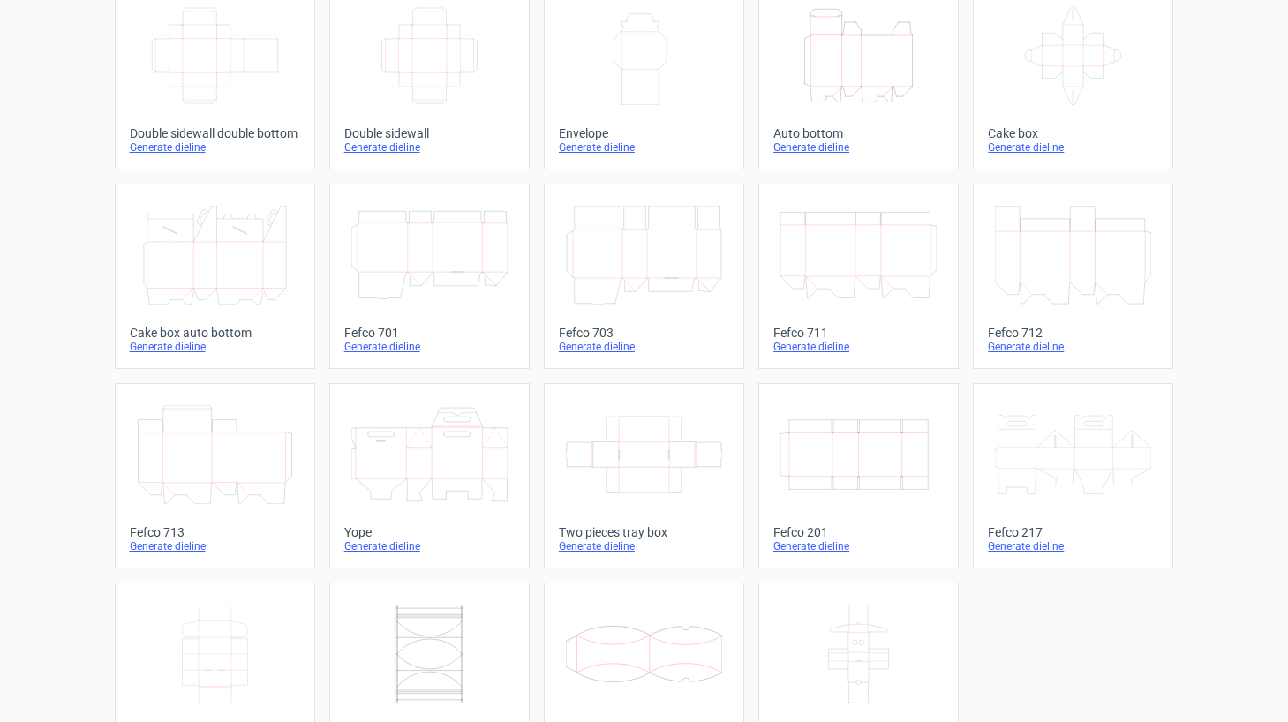
scroll to position [62, 0]
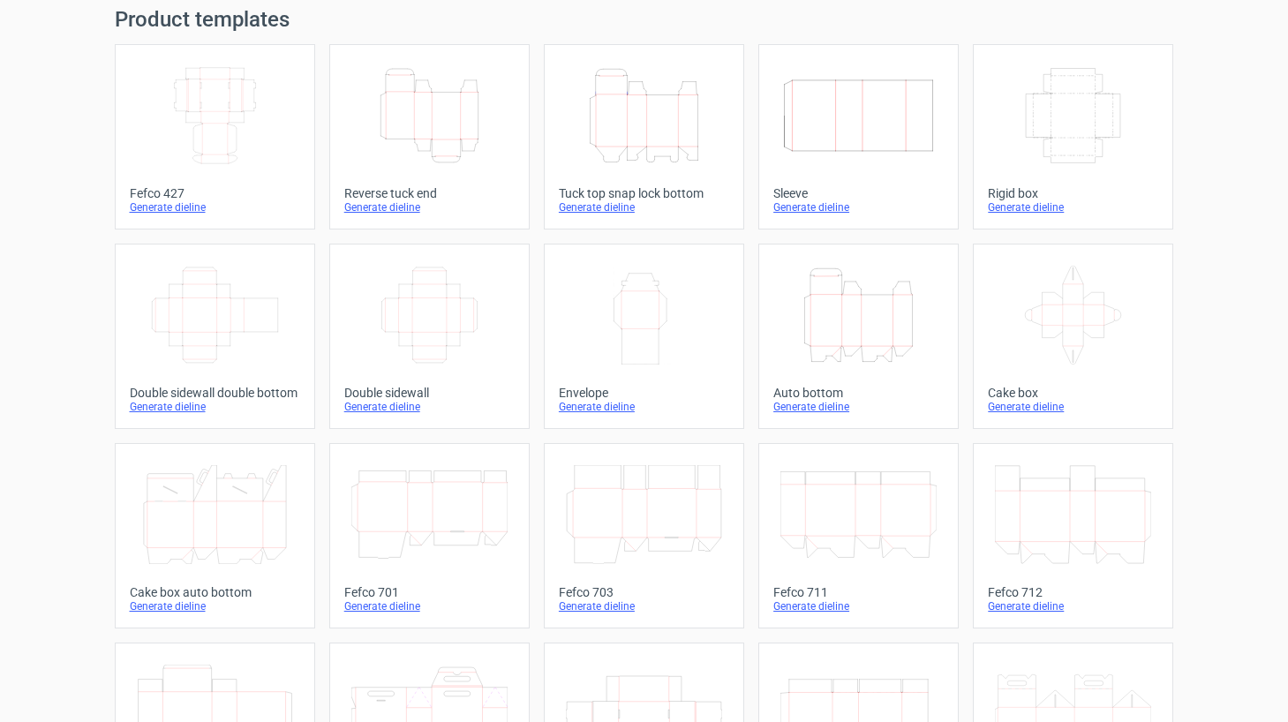
click at [214, 138] on icon "Width Depth Height" at bounding box center [215, 115] width 156 height 99
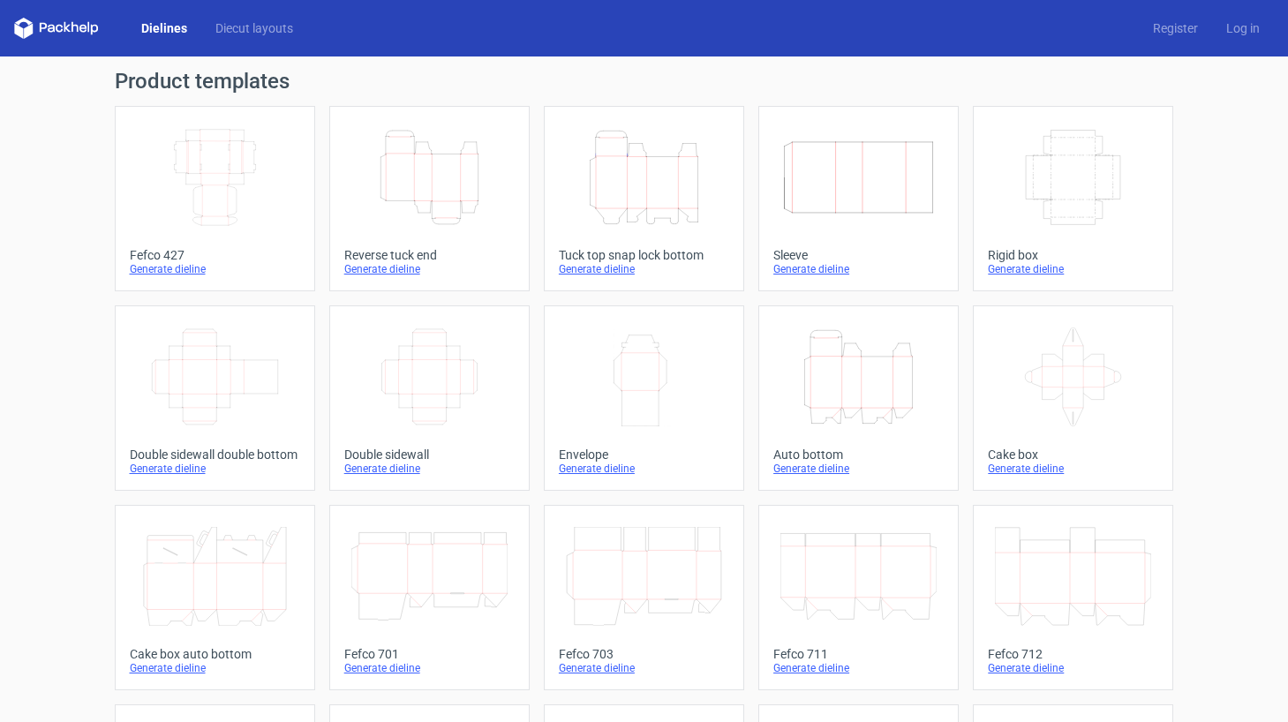
click at [185, 171] on icon "Width Depth Height" at bounding box center [215, 177] width 156 height 99
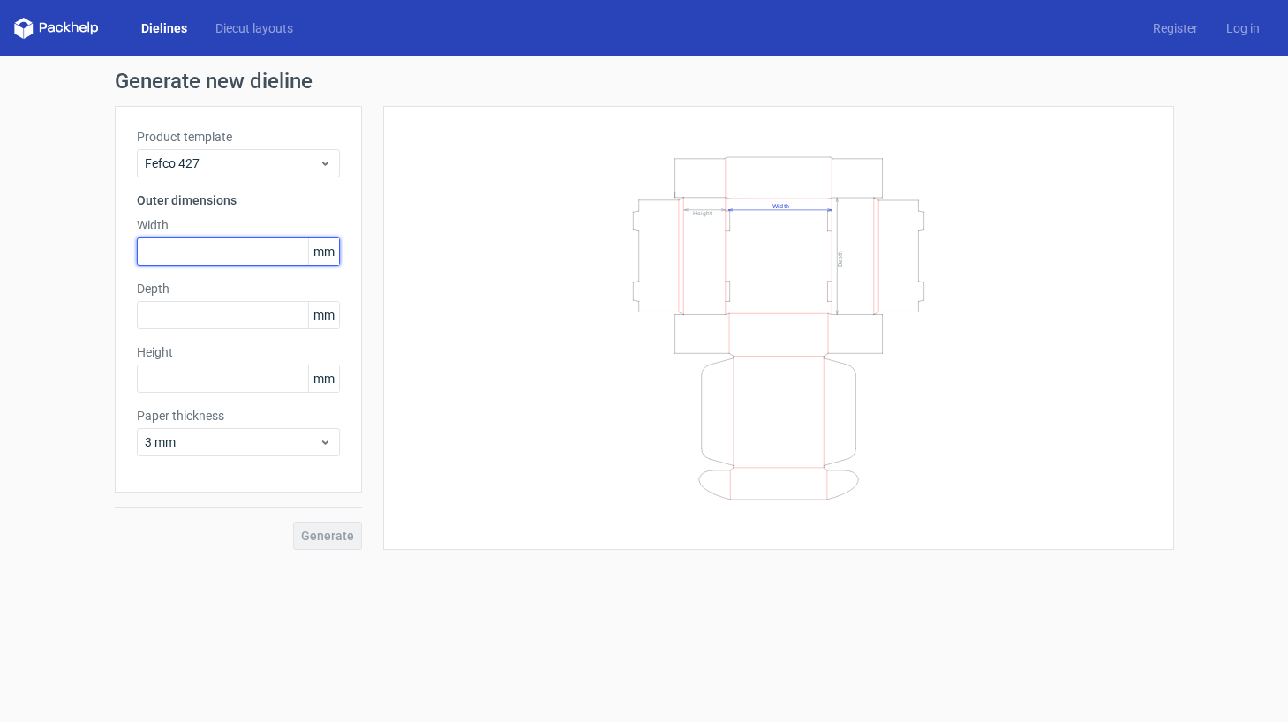
click at [223, 254] on input "text" at bounding box center [238, 252] width 203 height 28
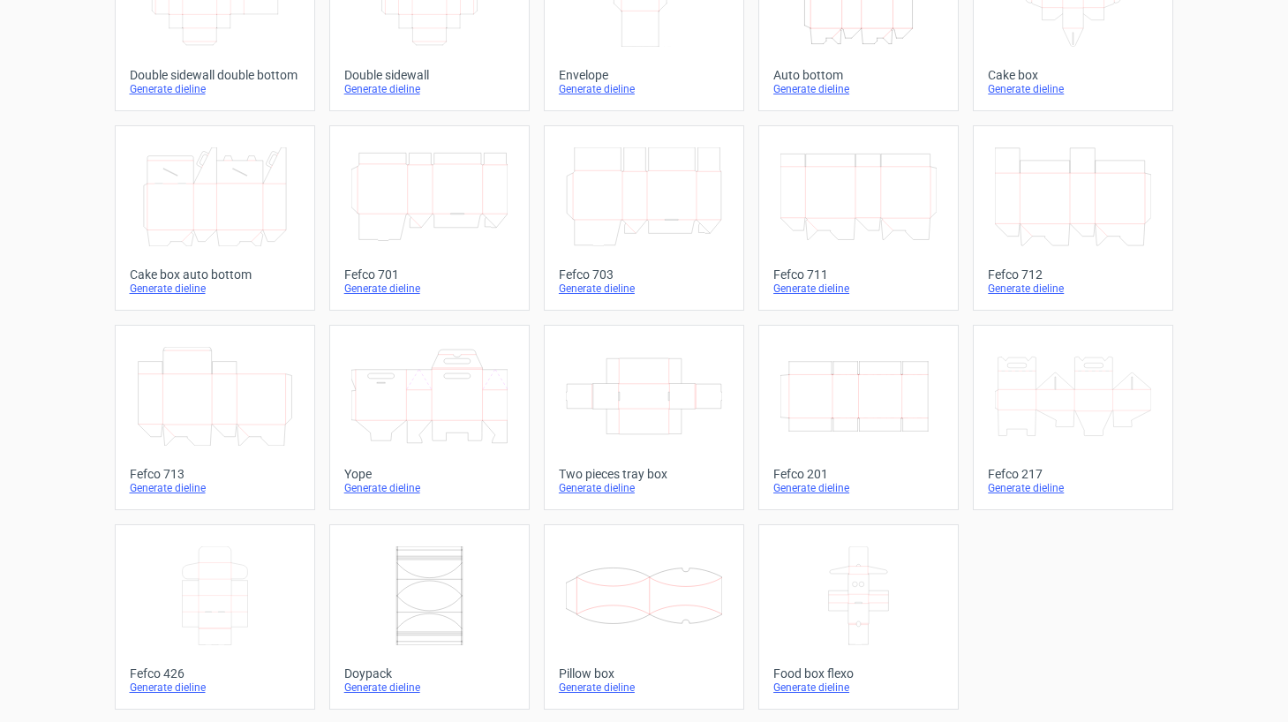
scroll to position [382, 0]
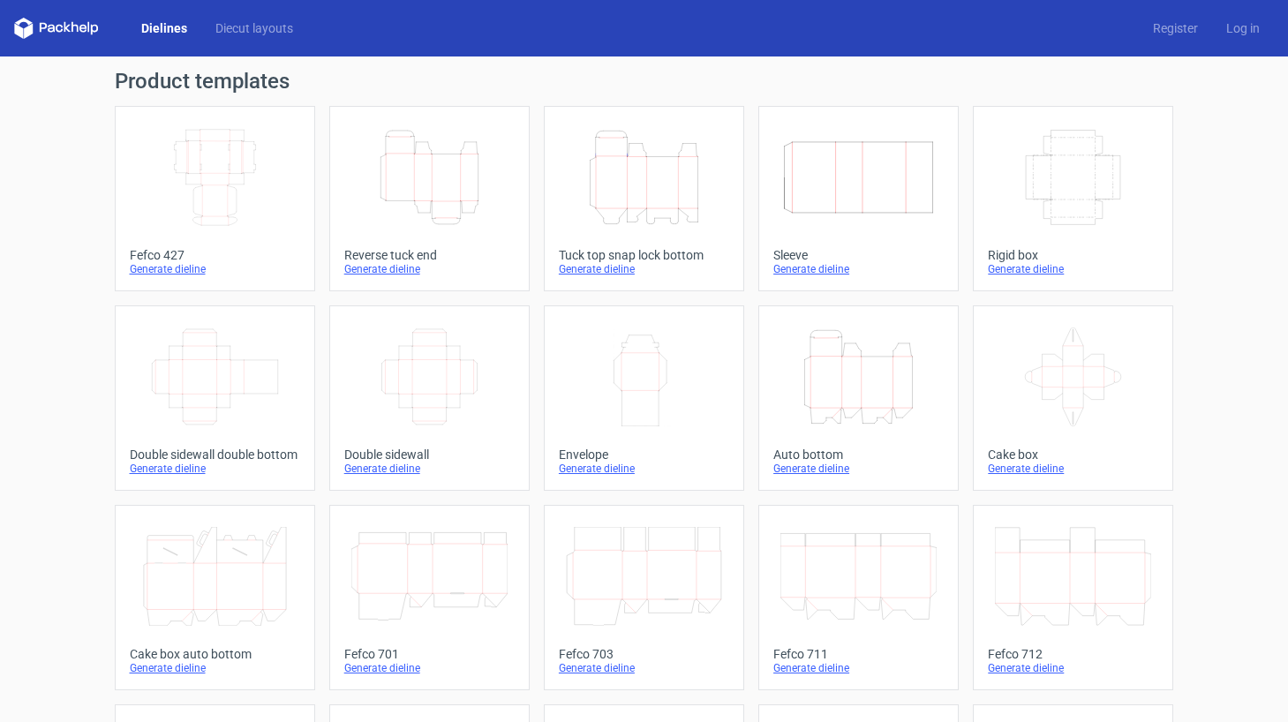
click at [230, 186] on icon "Width Depth Height" at bounding box center [215, 177] width 156 height 99
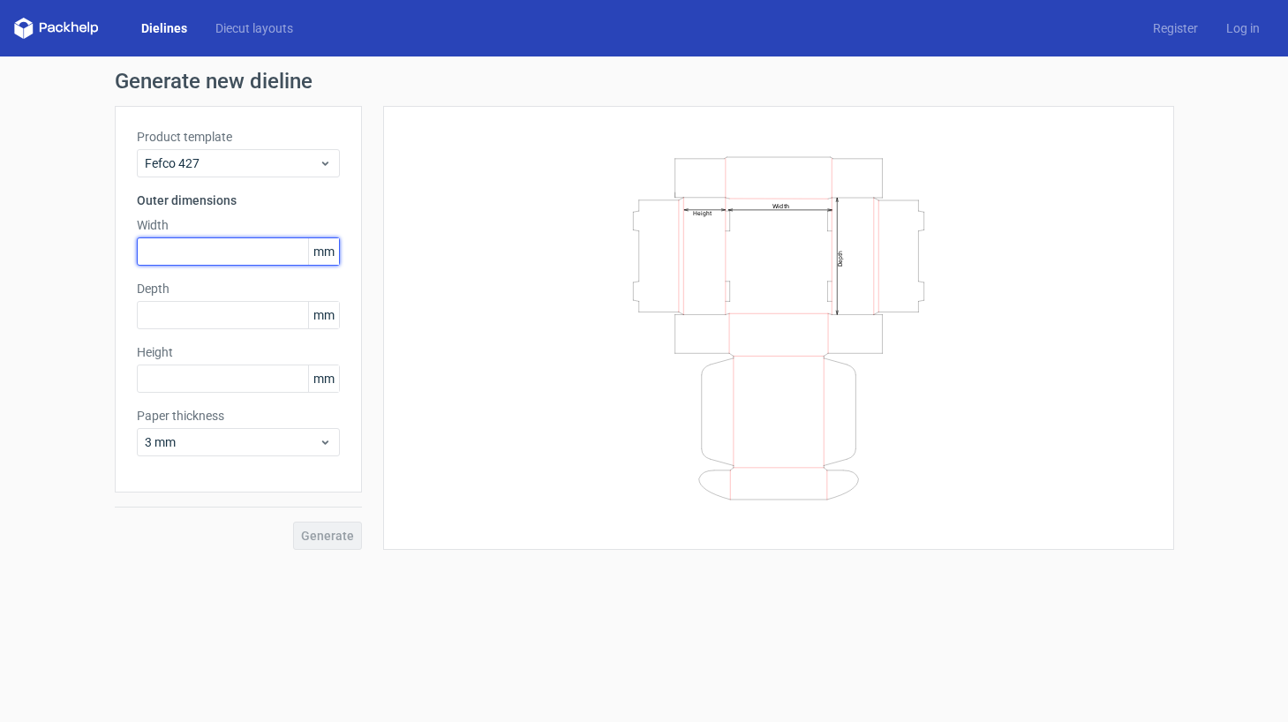
click at [210, 251] on input "text" at bounding box center [238, 252] width 203 height 28
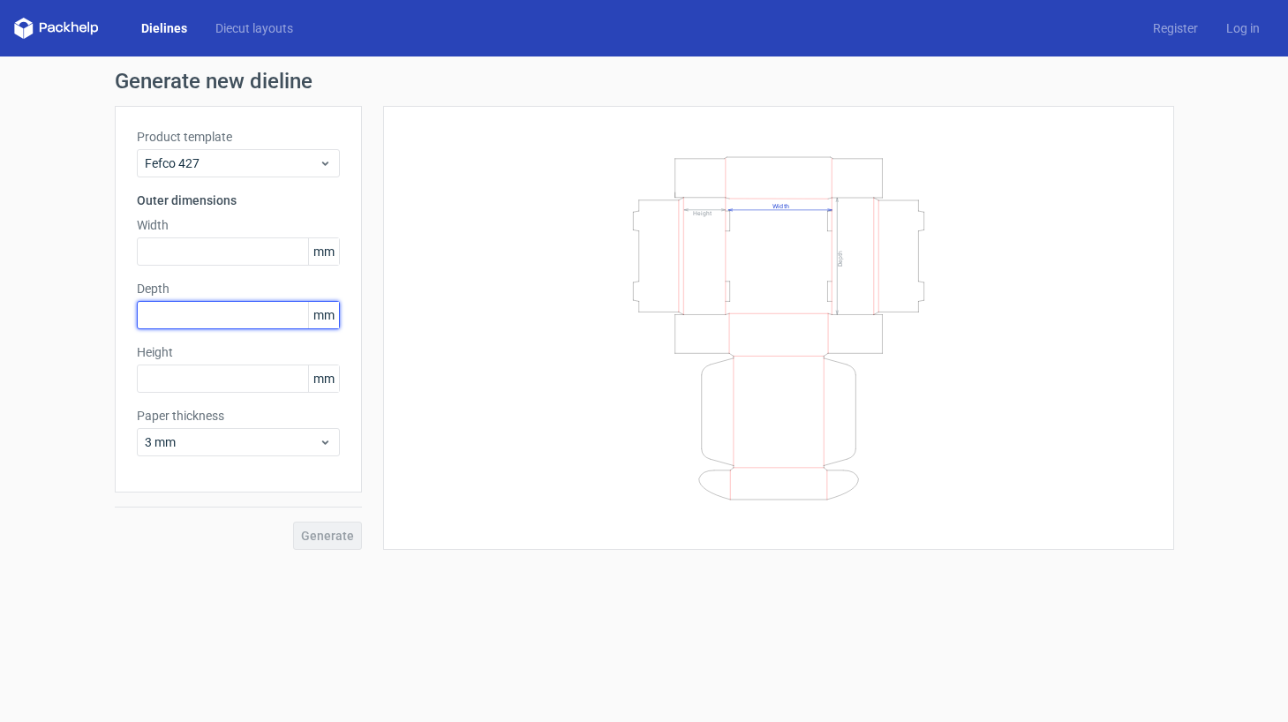
click at [177, 321] on input "text" at bounding box center [238, 315] width 203 height 28
type input "40"
click at [170, 379] on input "text" at bounding box center [238, 379] width 203 height 28
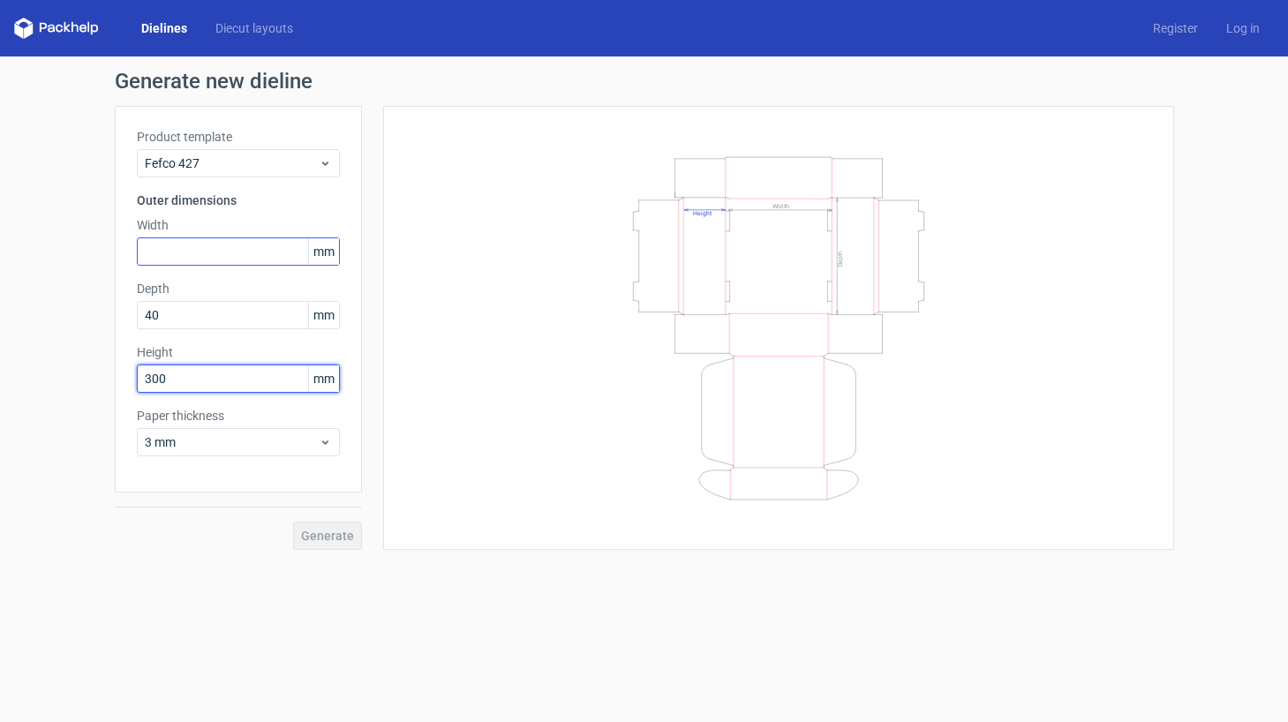
type input "300"
click at [190, 250] on input "text" at bounding box center [238, 252] width 203 height 28
type input "240"
click at [184, 373] on input "300" at bounding box center [238, 379] width 203 height 28
click at [185, 373] on input "300" at bounding box center [238, 379] width 203 height 28
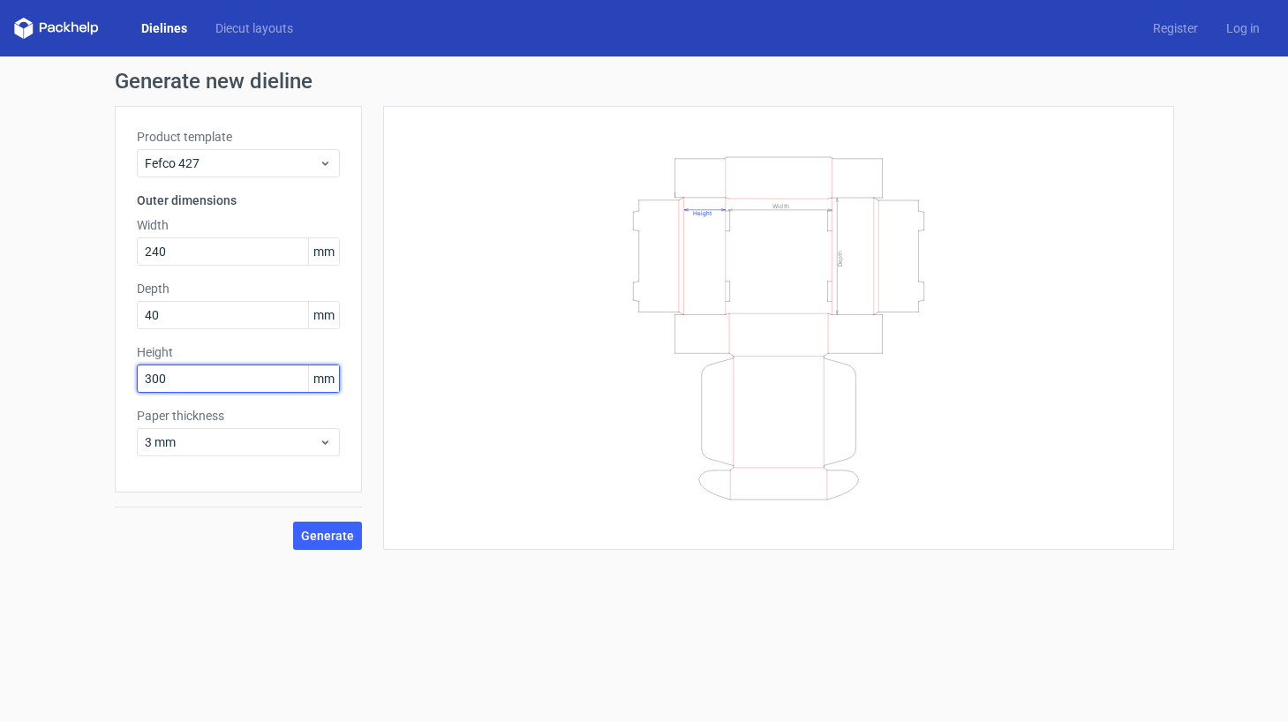
click at [185, 373] on input "300" at bounding box center [238, 379] width 203 height 28
click at [191, 302] on input "40" at bounding box center [238, 315] width 203 height 28
click at [191, 308] on input "40" at bounding box center [238, 315] width 203 height 28
click at [331, 539] on span "Generate" at bounding box center [327, 536] width 53 height 12
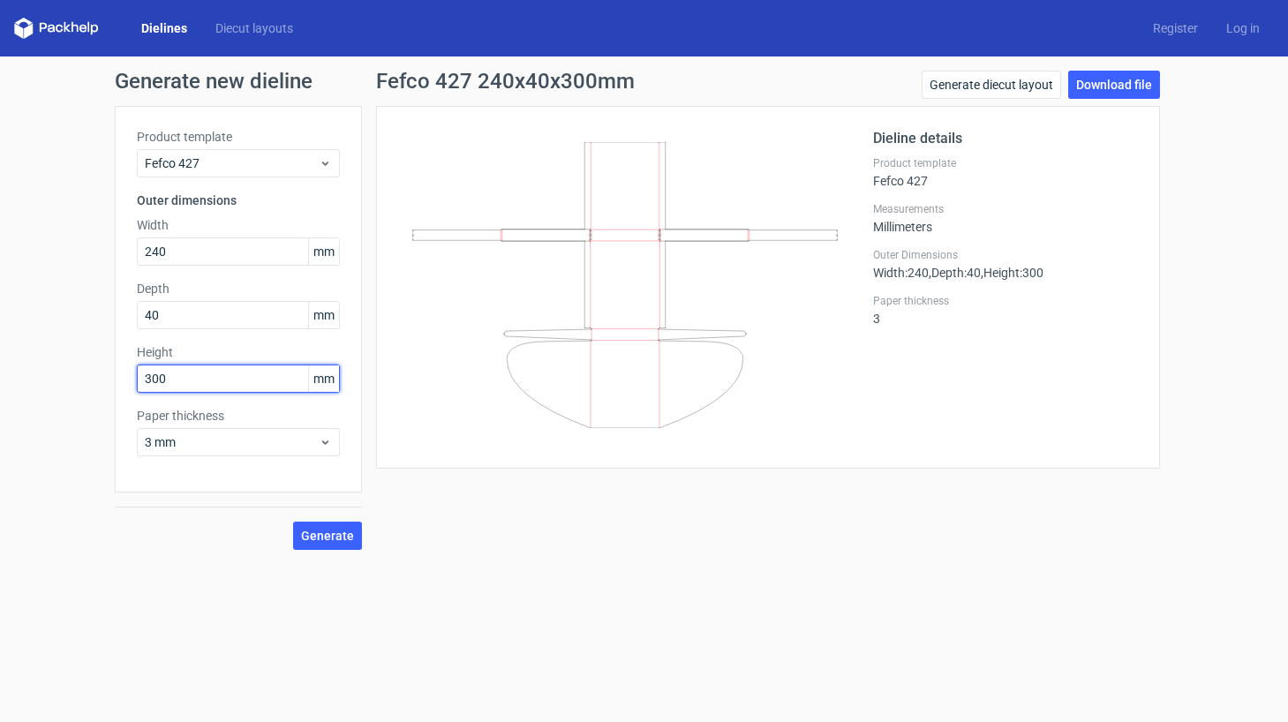
click at [233, 382] on input "300" at bounding box center [238, 379] width 203 height 28
click at [215, 257] on input "240" at bounding box center [238, 252] width 203 height 28
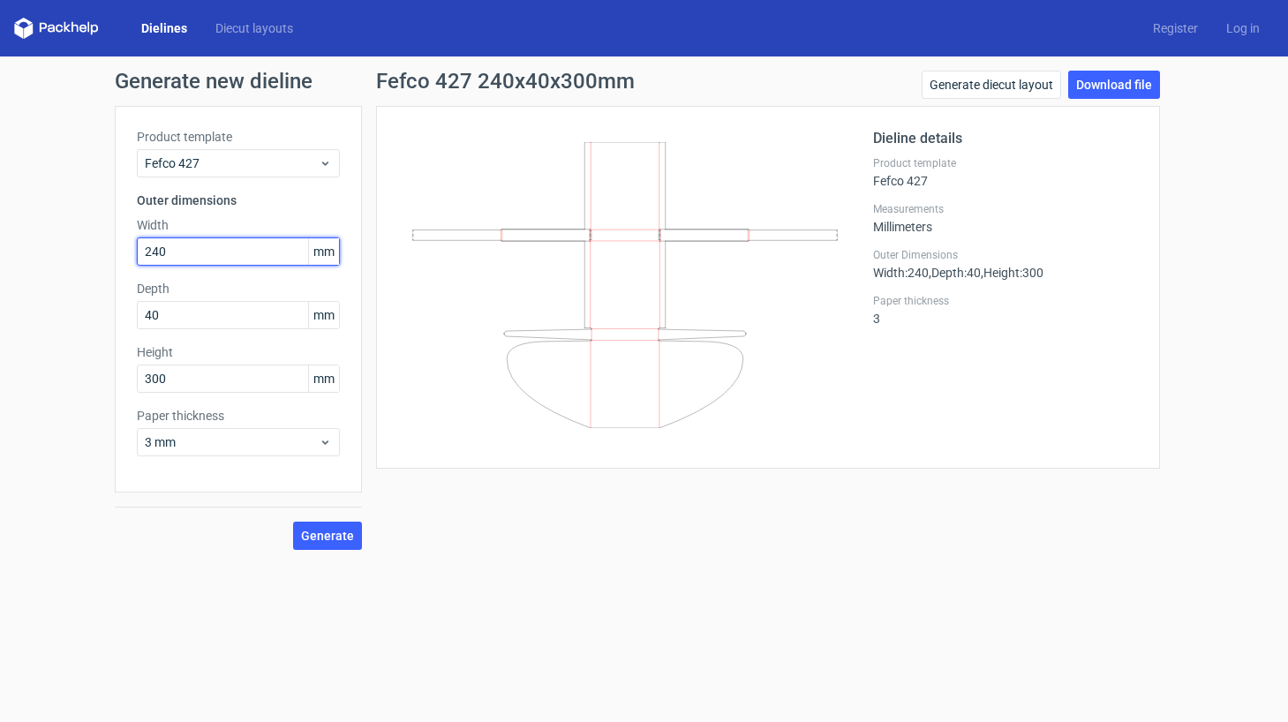
click at [215, 257] on input "240" at bounding box center [238, 252] width 203 height 28
click at [201, 311] on input "40" at bounding box center [238, 315] width 203 height 28
paste input "30"
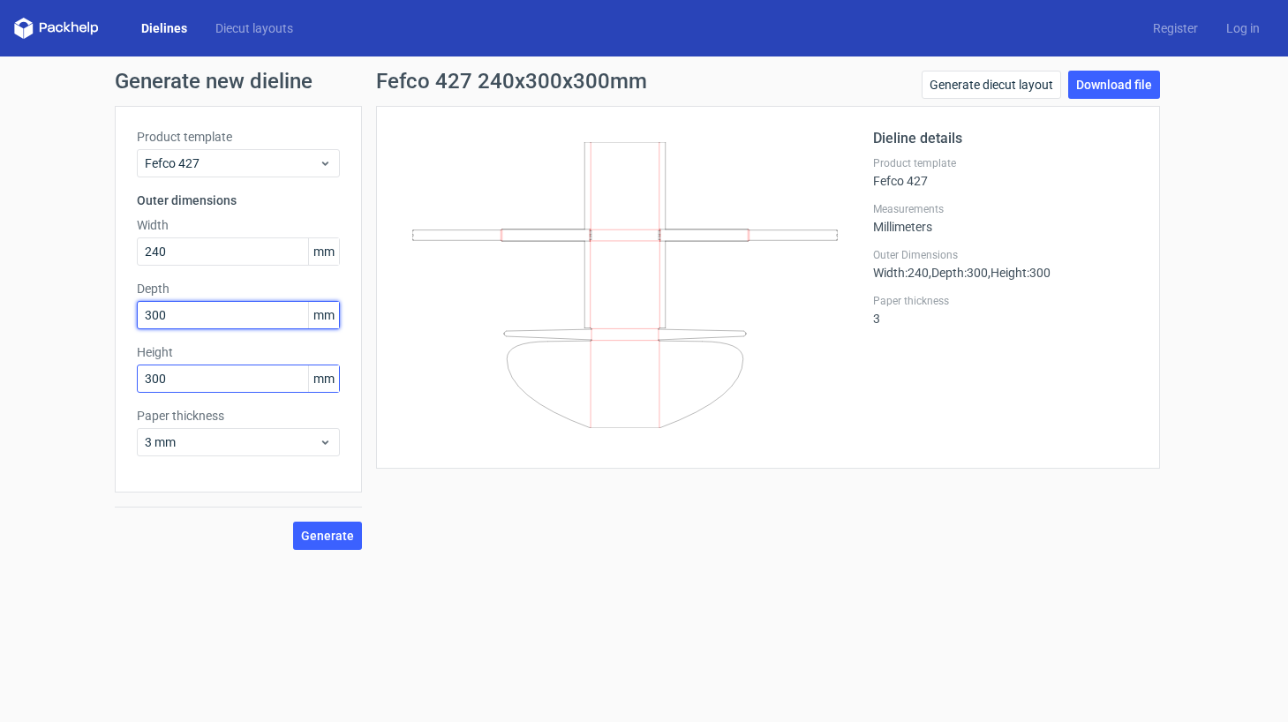
type input "300"
click at [195, 374] on input "300" at bounding box center [238, 379] width 203 height 28
type input "40"
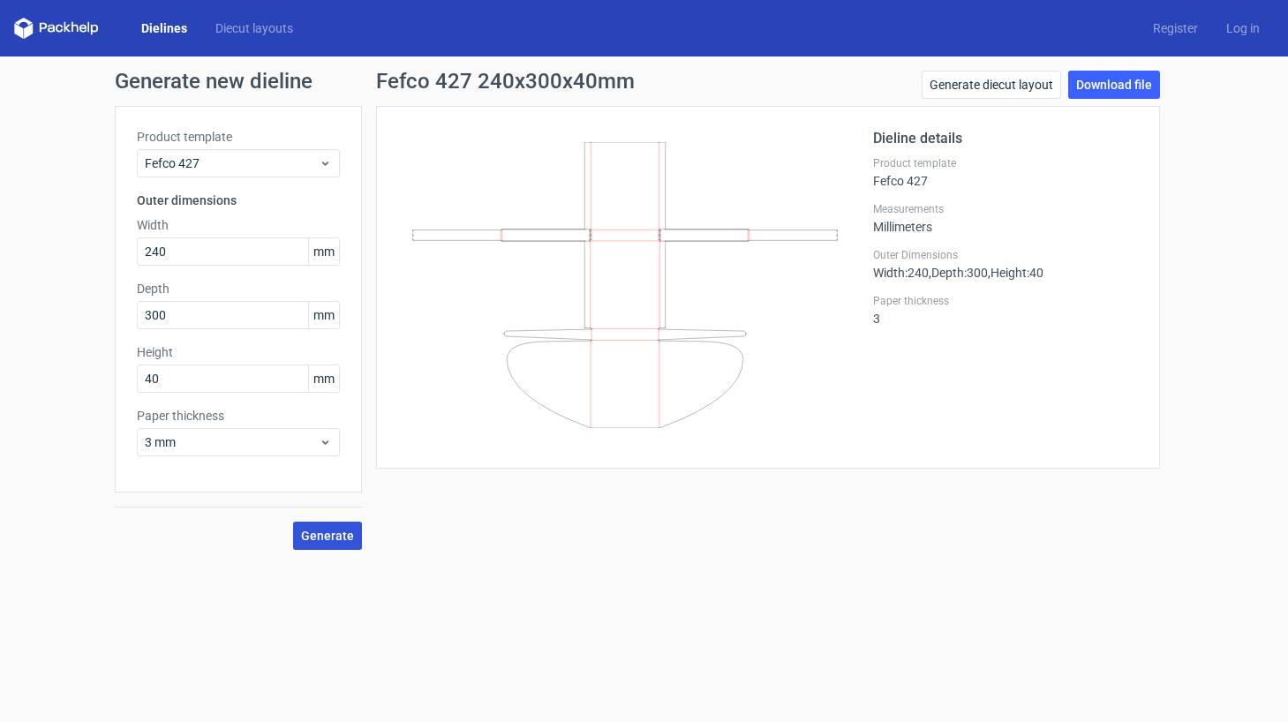
click at [344, 542] on span "Generate" at bounding box center [327, 536] width 53 height 12
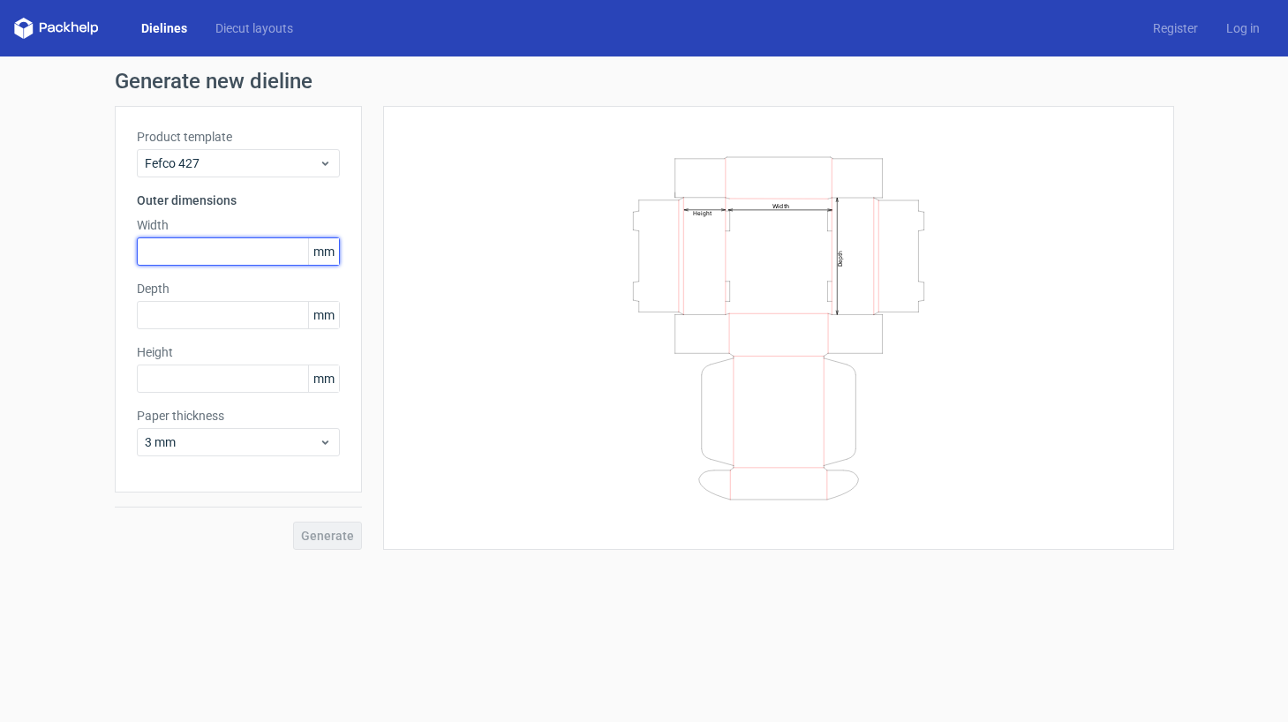
click at [179, 253] on input "text" at bounding box center [238, 252] width 203 height 28
type input "300"
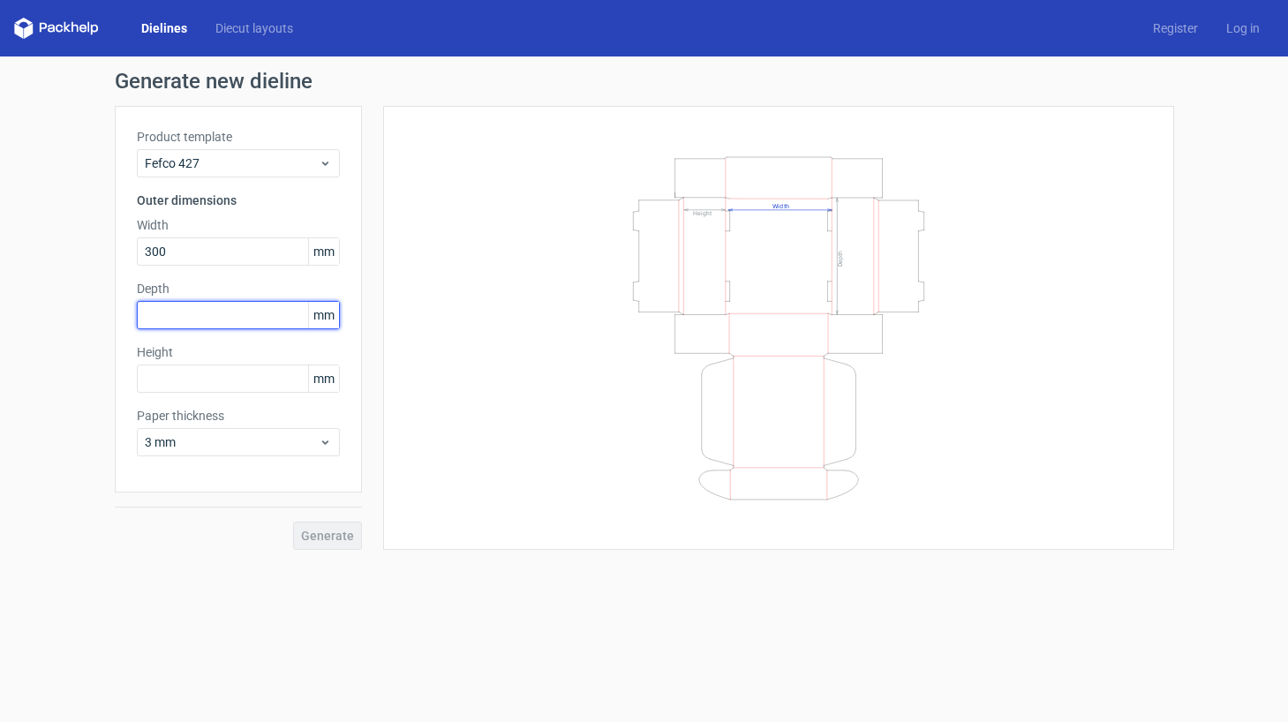
click at [186, 314] on input "text" at bounding box center [238, 315] width 203 height 28
type input "240"
click at [199, 372] on input "text" at bounding box center [238, 379] width 203 height 28
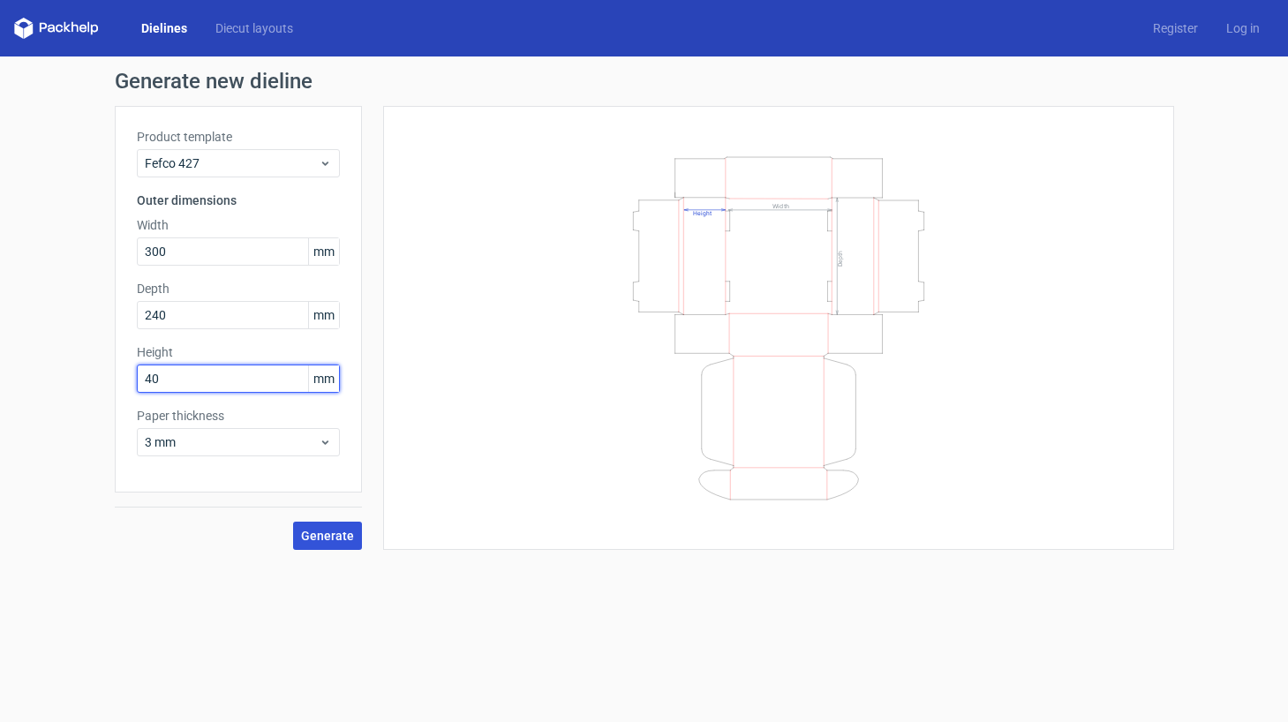
type input "40"
click at [347, 530] on span "Generate" at bounding box center [327, 536] width 53 height 12
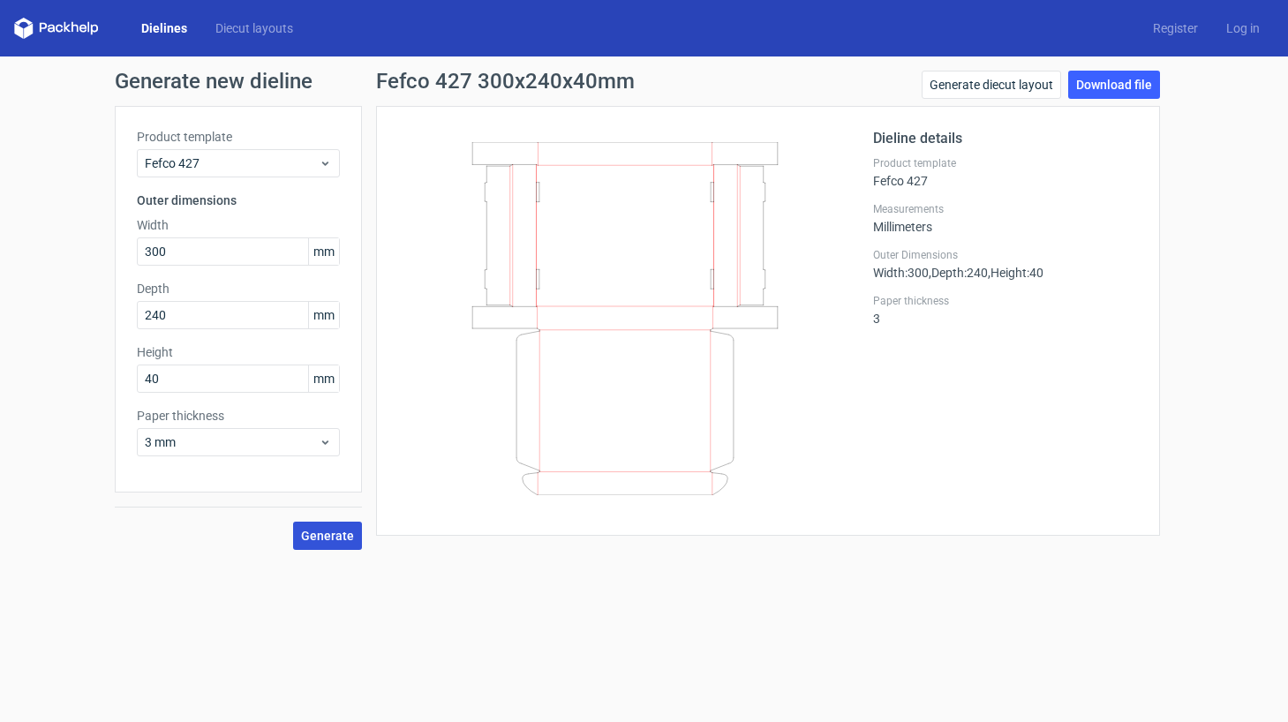
click at [335, 536] on span "Generate" at bounding box center [327, 536] width 53 height 12
click at [1084, 75] on link "Download file" at bounding box center [1115, 85] width 92 height 28
click at [151, 318] on input "240" at bounding box center [238, 315] width 203 height 28
type input "220"
drag, startPoint x: 152, startPoint y: 382, endPoint x: 131, endPoint y: 382, distance: 21.2
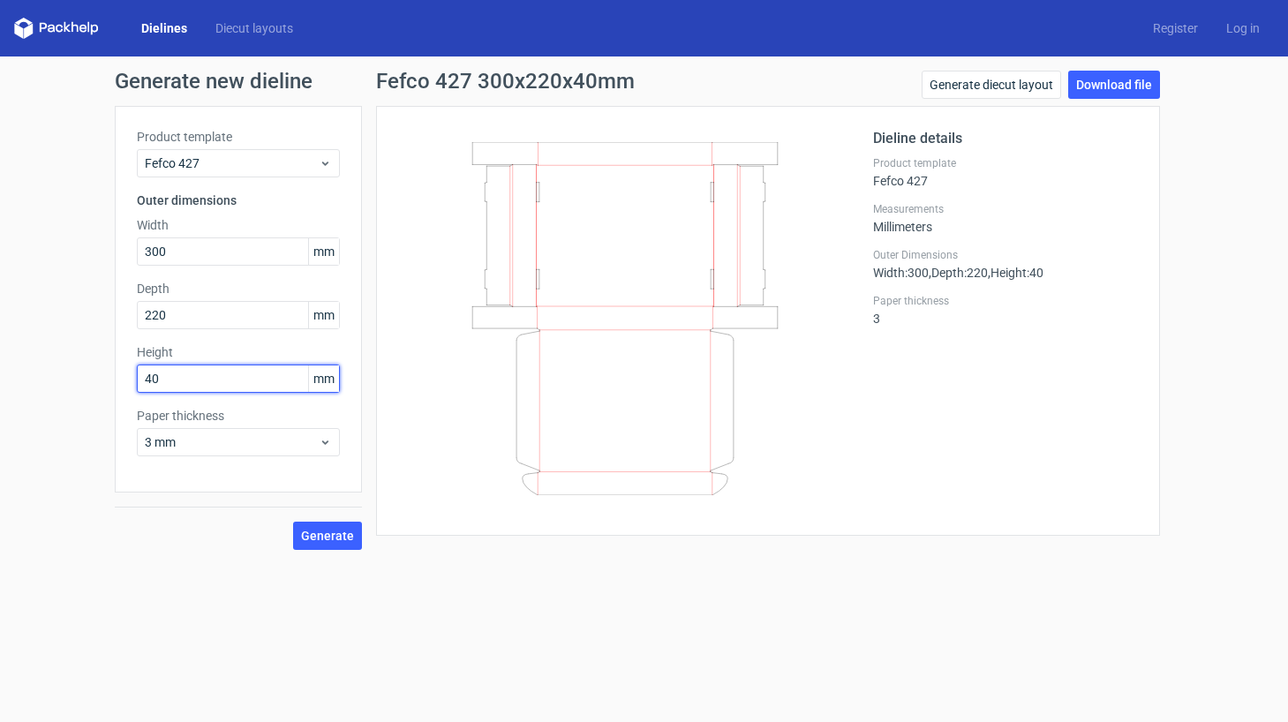
click at [131, 382] on div "Product template Fefco 427 Outer dimensions Width 300 mm Depth 220 mm Height 40…" at bounding box center [238, 299] width 247 height 387
type input "30"
click at [312, 526] on button "Generate" at bounding box center [327, 536] width 69 height 28
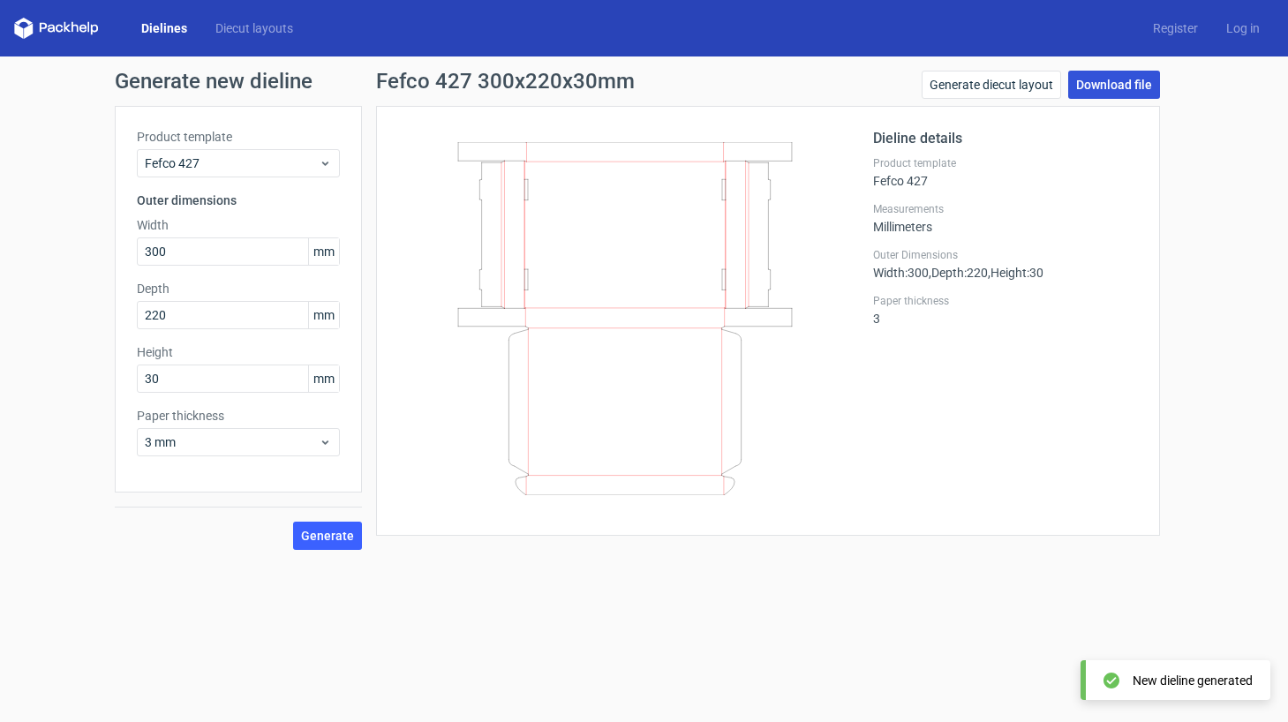
click at [1117, 87] on link "Download file" at bounding box center [1115, 85] width 92 height 28
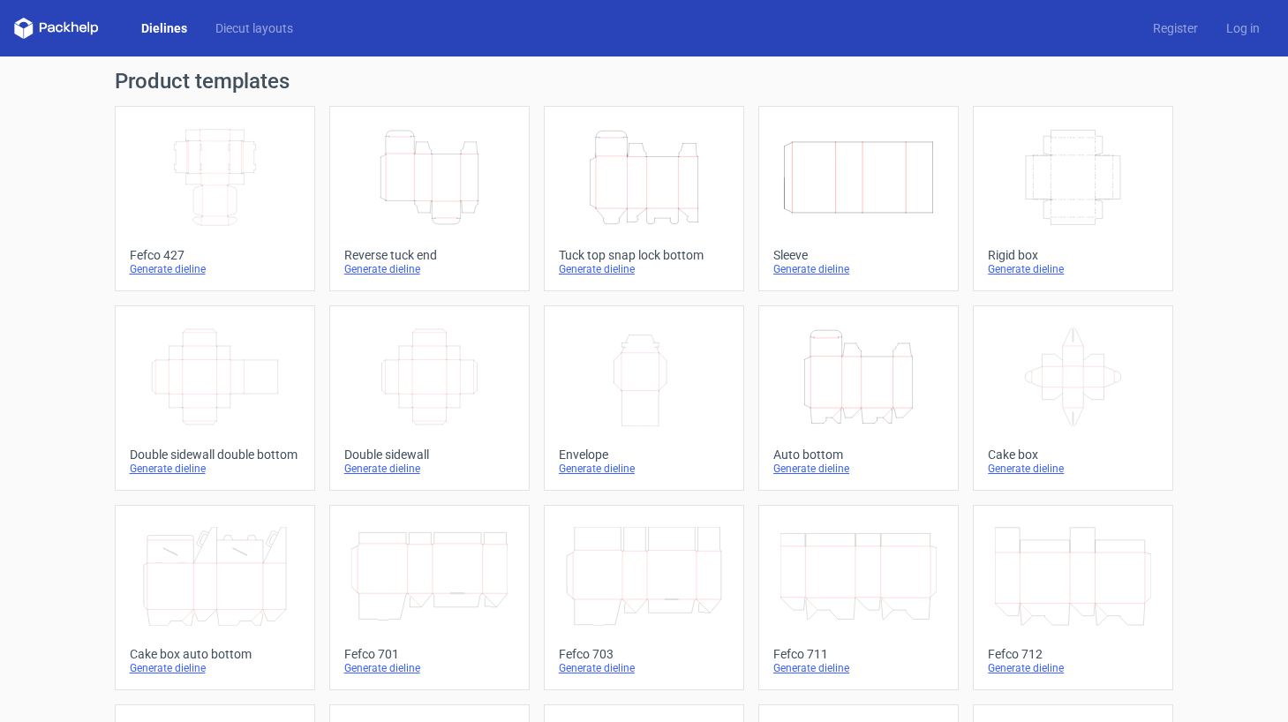
scroll to position [382, 0]
